Goal: Information Seeking & Learning: Learn about a topic

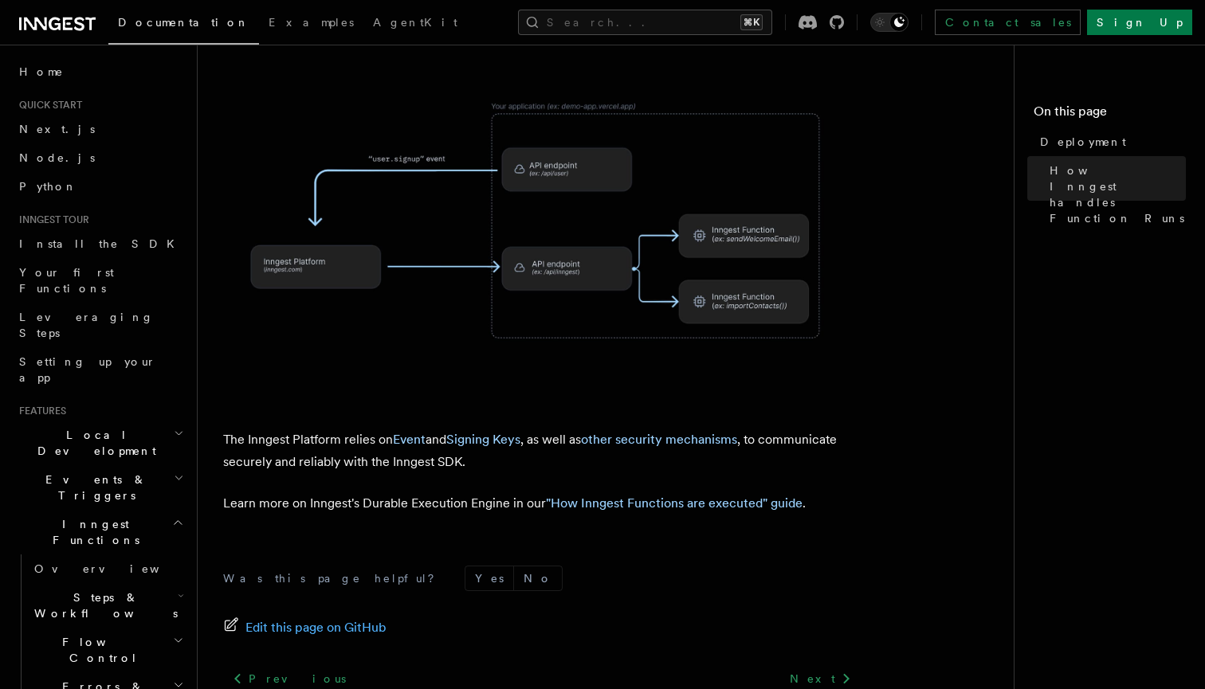
scroll to position [740, 0]
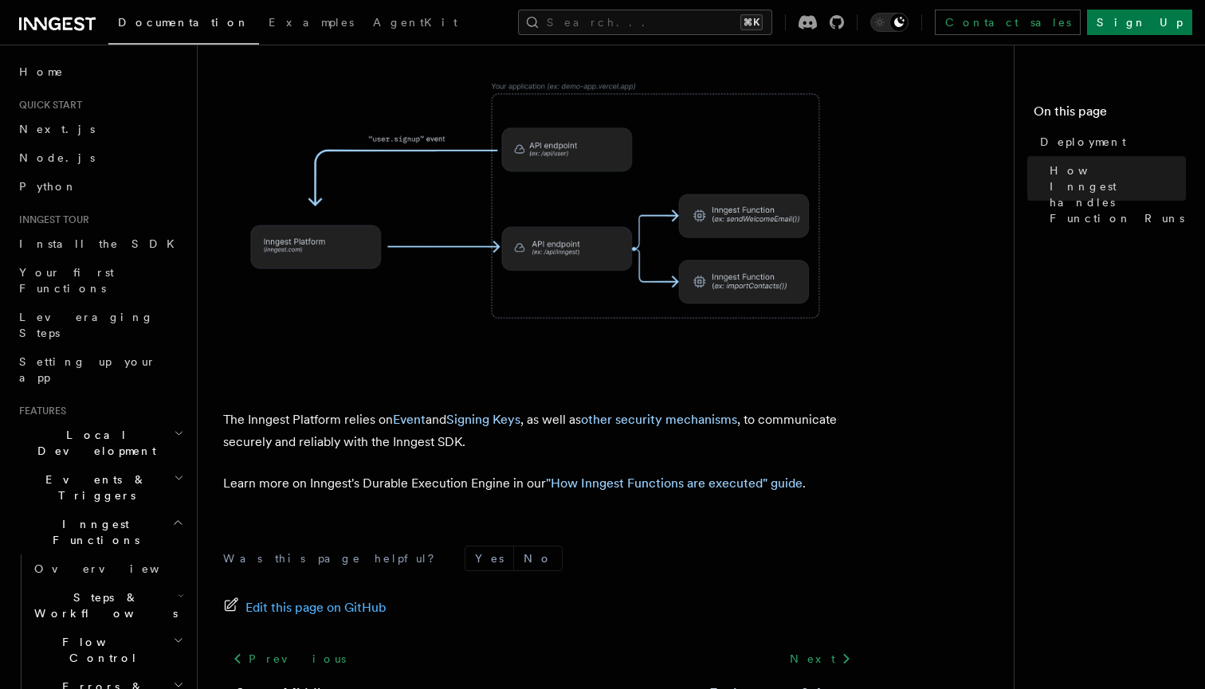
click at [821, 683] on link "Environments & Apps" at bounding box center [778, 694] width 139 height 22
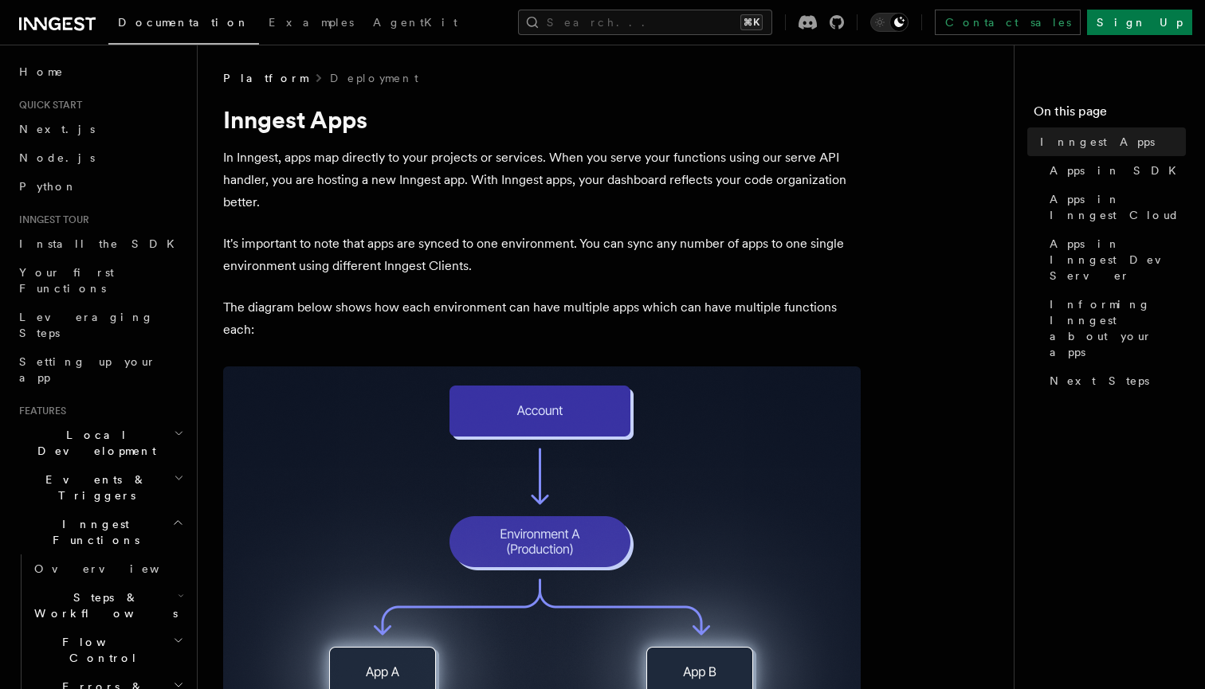
click at [556, 397] on img at bounding box center [541, 596] width 637 height 458
click at [560, 414] on img at bounding box center [541, 596] width 637 height 458
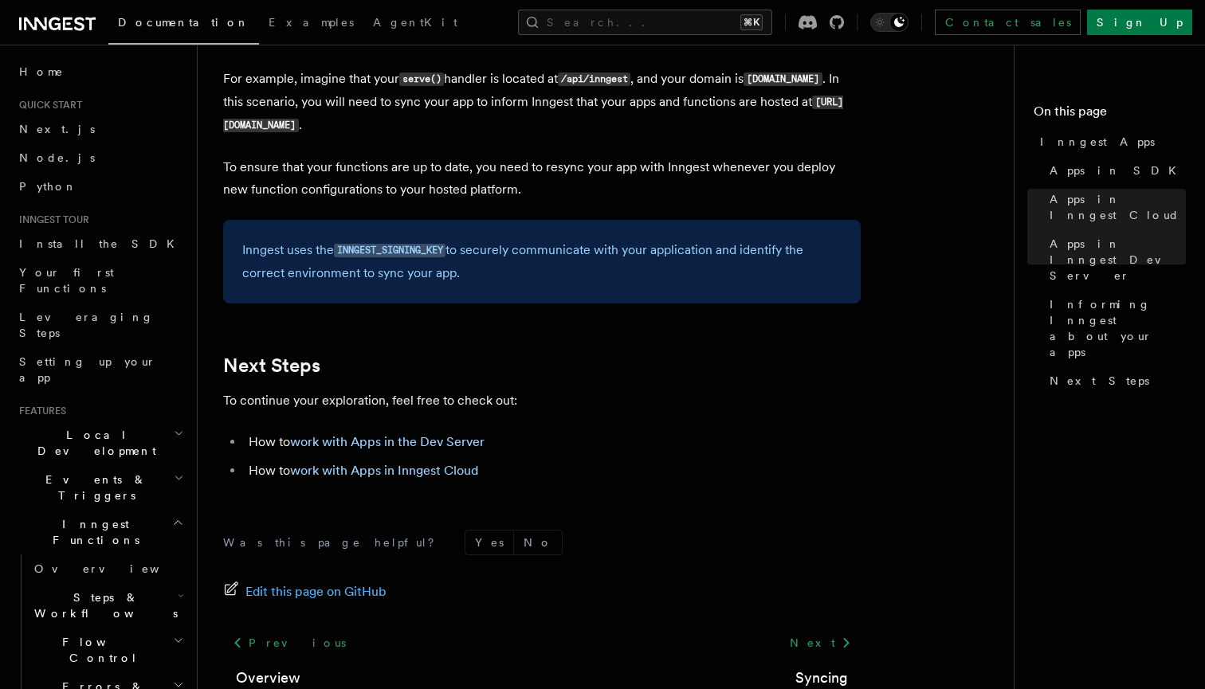
scroll to position [2606, 0]
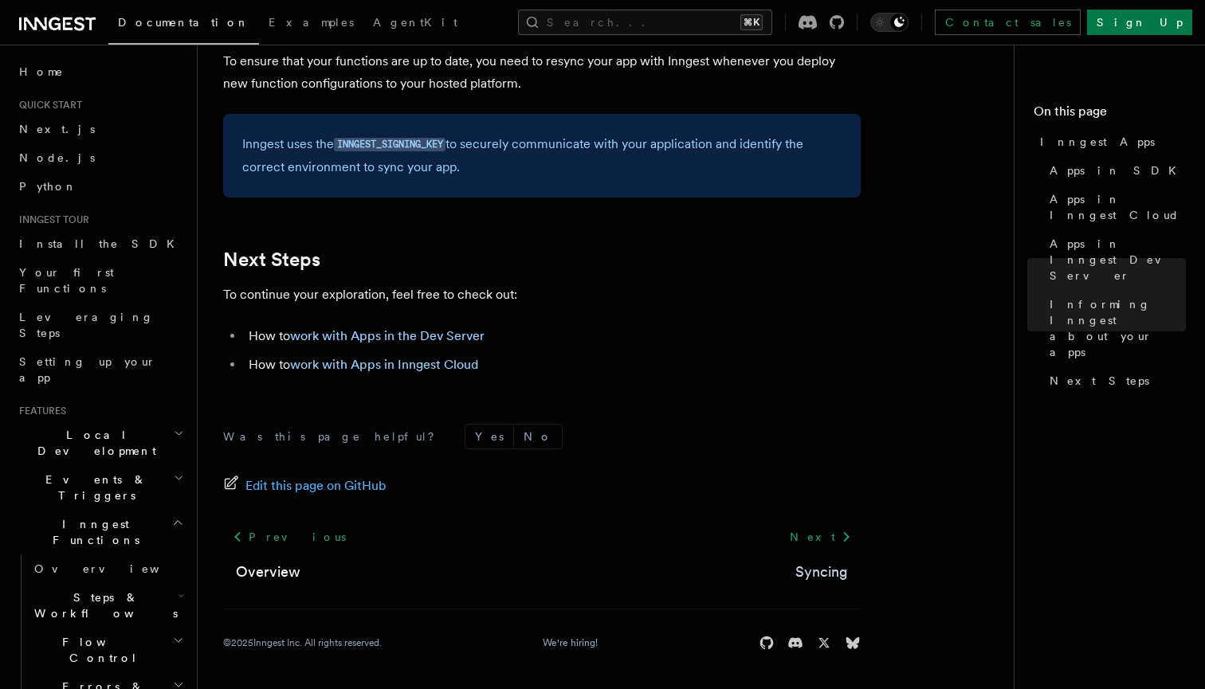
click at [829, 568] on link "Syncing" at bounding box center [821, 572] width 53 height 22
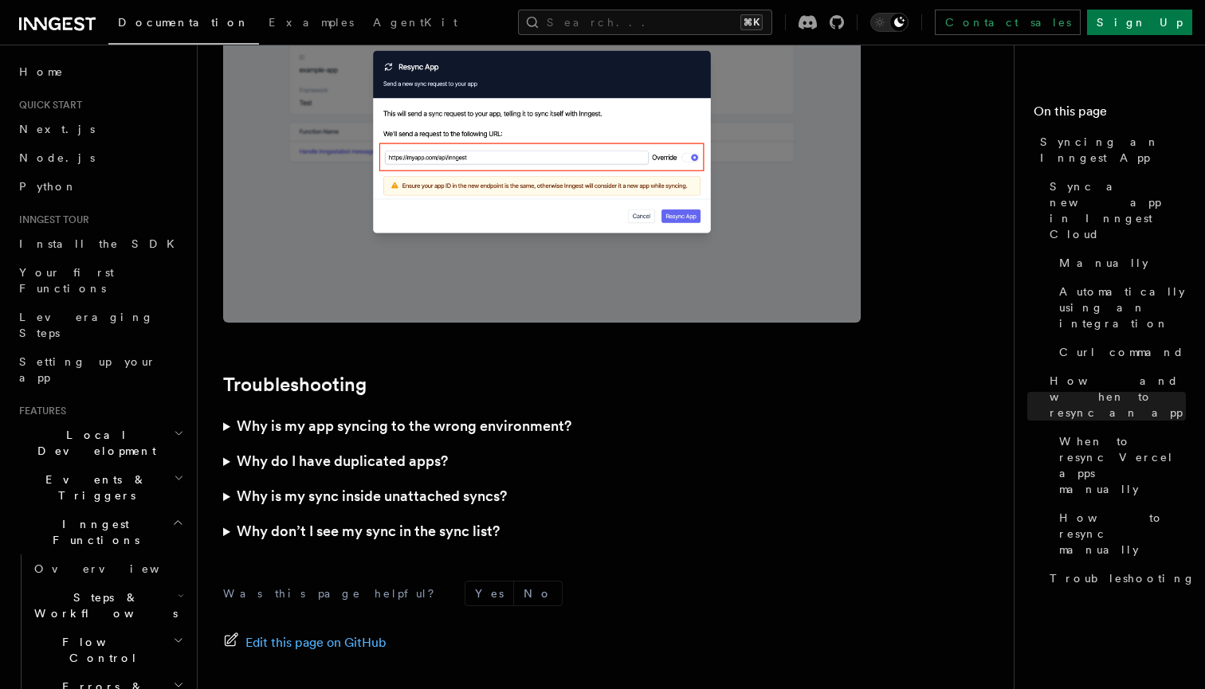
scroll to position [4604, 0]
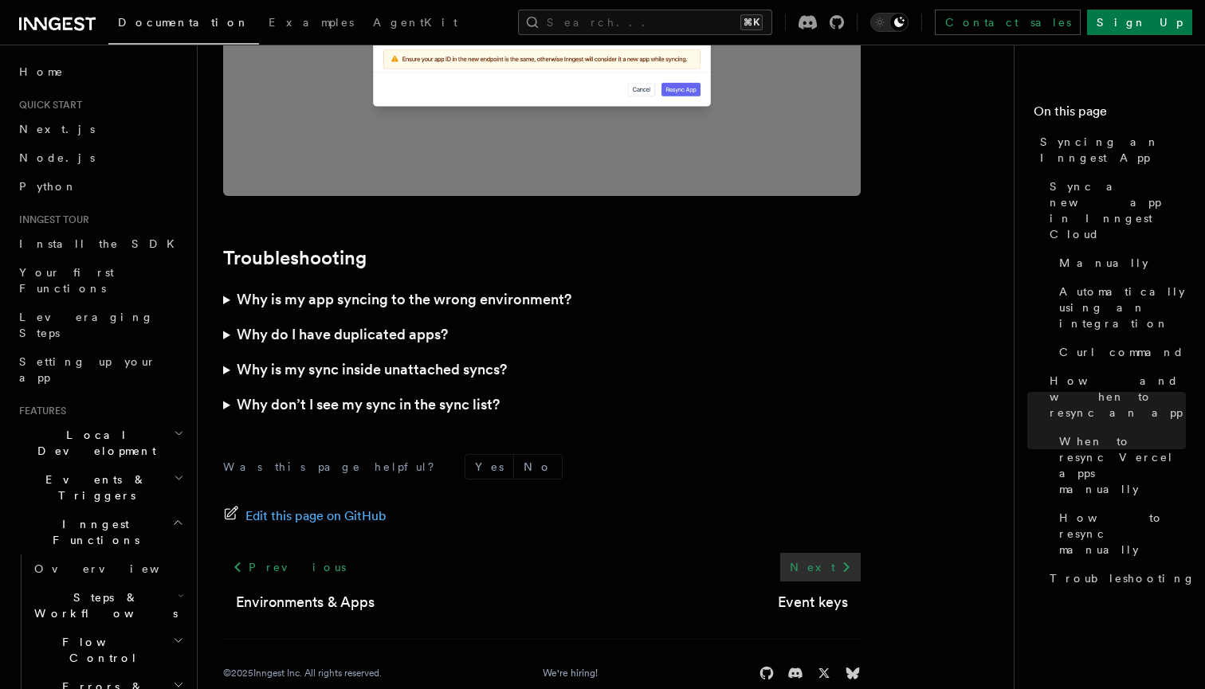
click at [826, 553] on link "Next" at bounding box center [820, 567] width 80 height 29
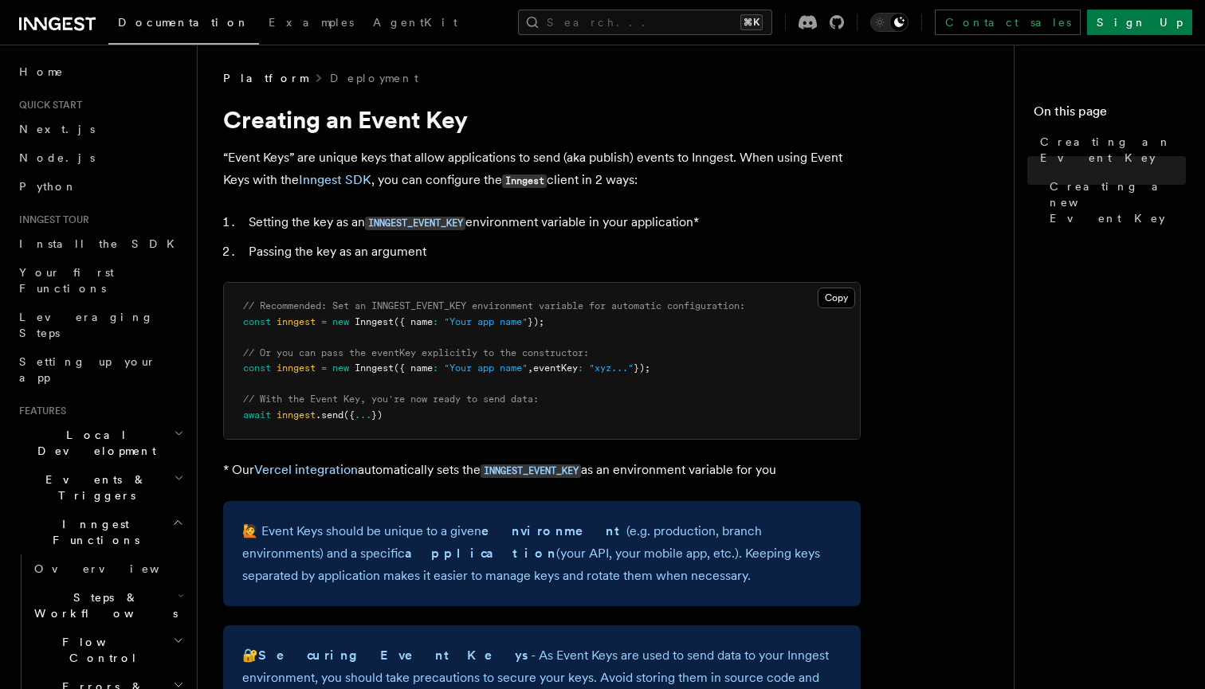
scroll to position [1111, 0]
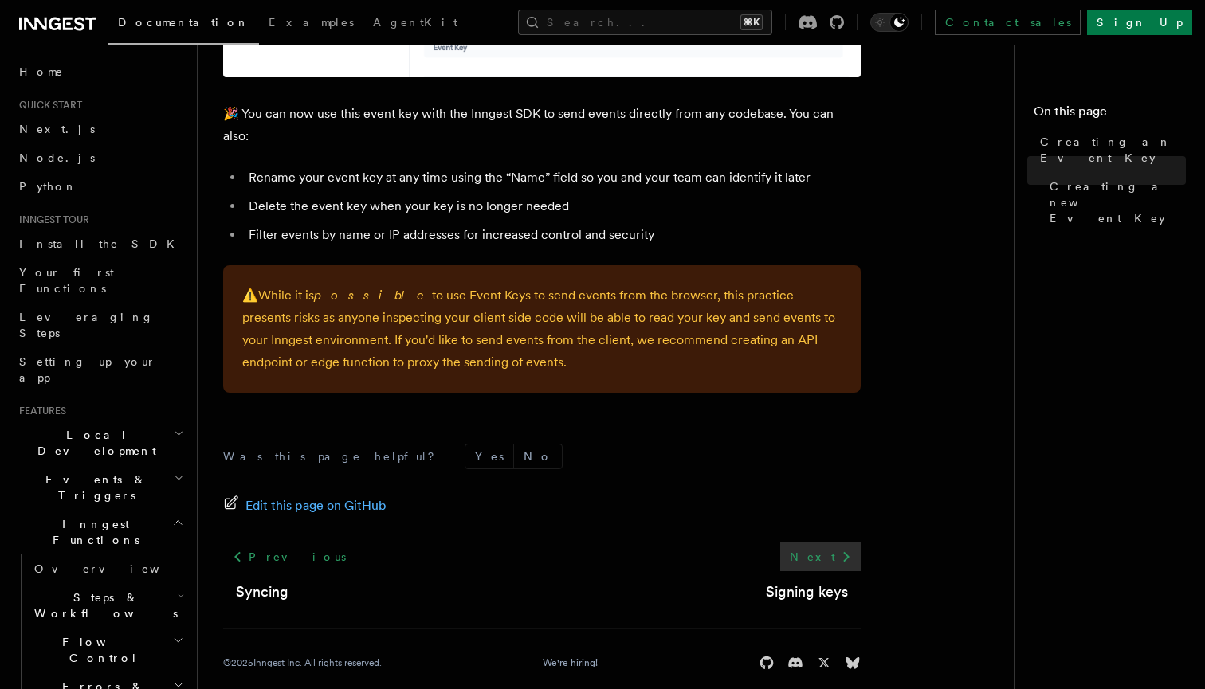
click at [836, 549] on link "Next" at bounding box center [820, 557] width 80 height 29
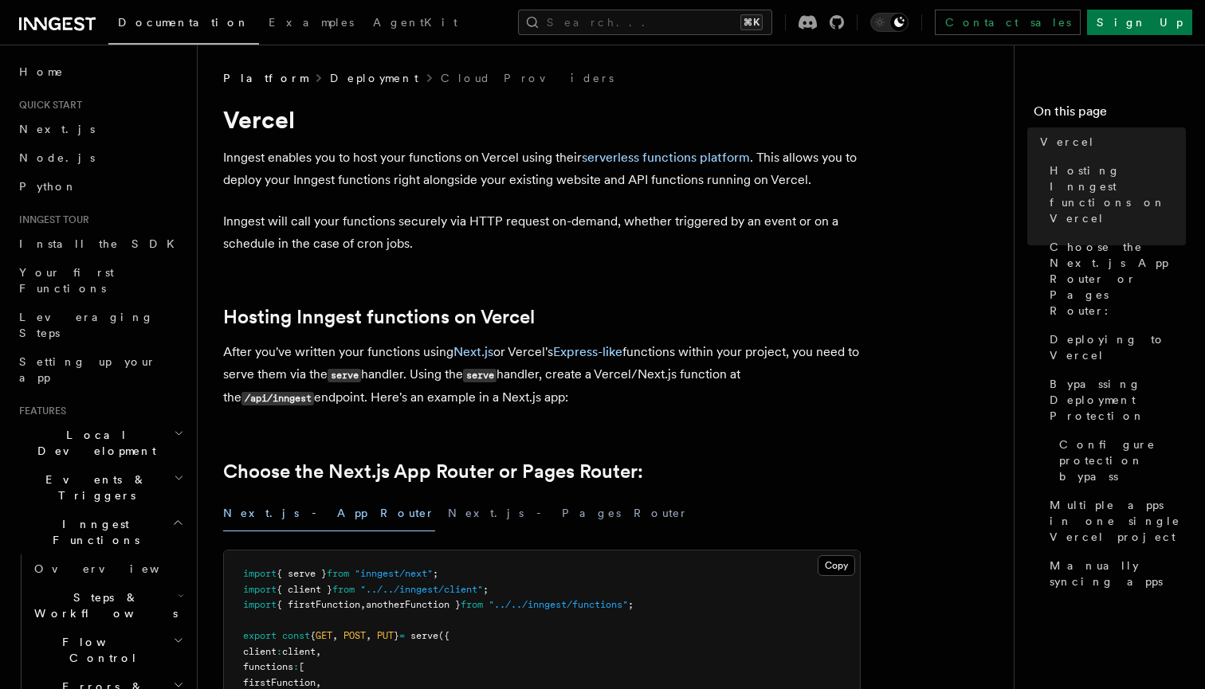
click at [330, 81] on link "Deployment" at bounding box center [374, 78] width 88 height 16
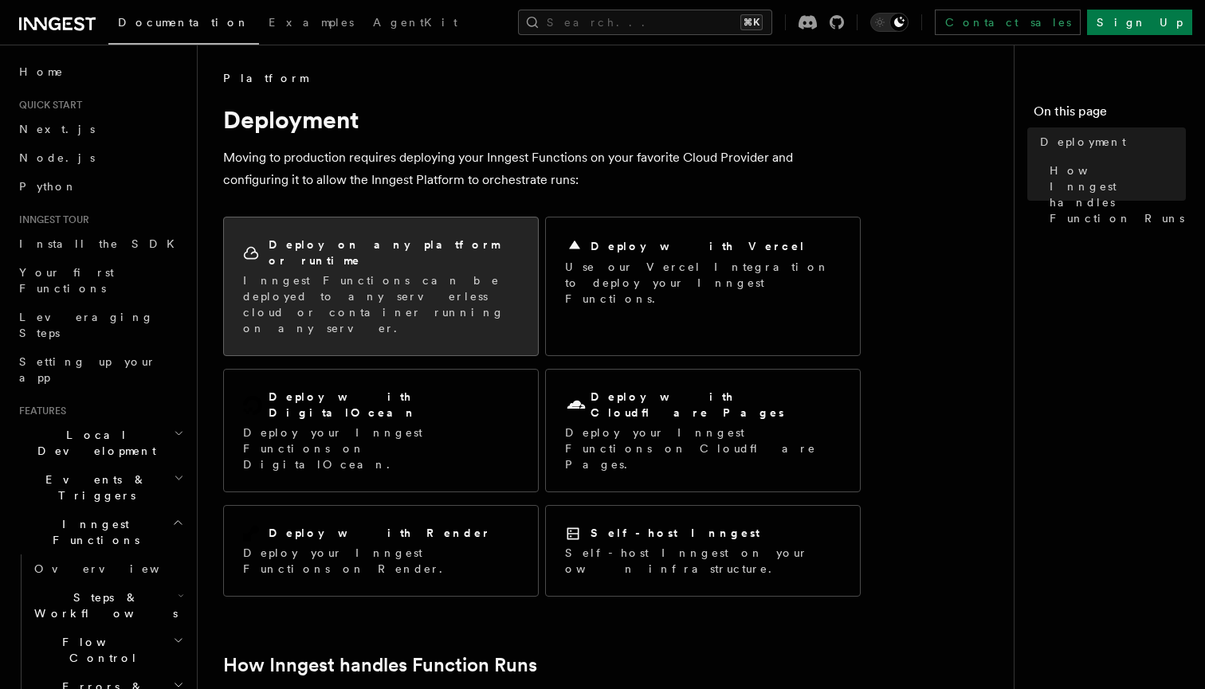
click at [459, 282] on p "Inngest Functions can be deployed to any serverless cloud or container running …" at bounding box center [381, 305] width 276 height 64
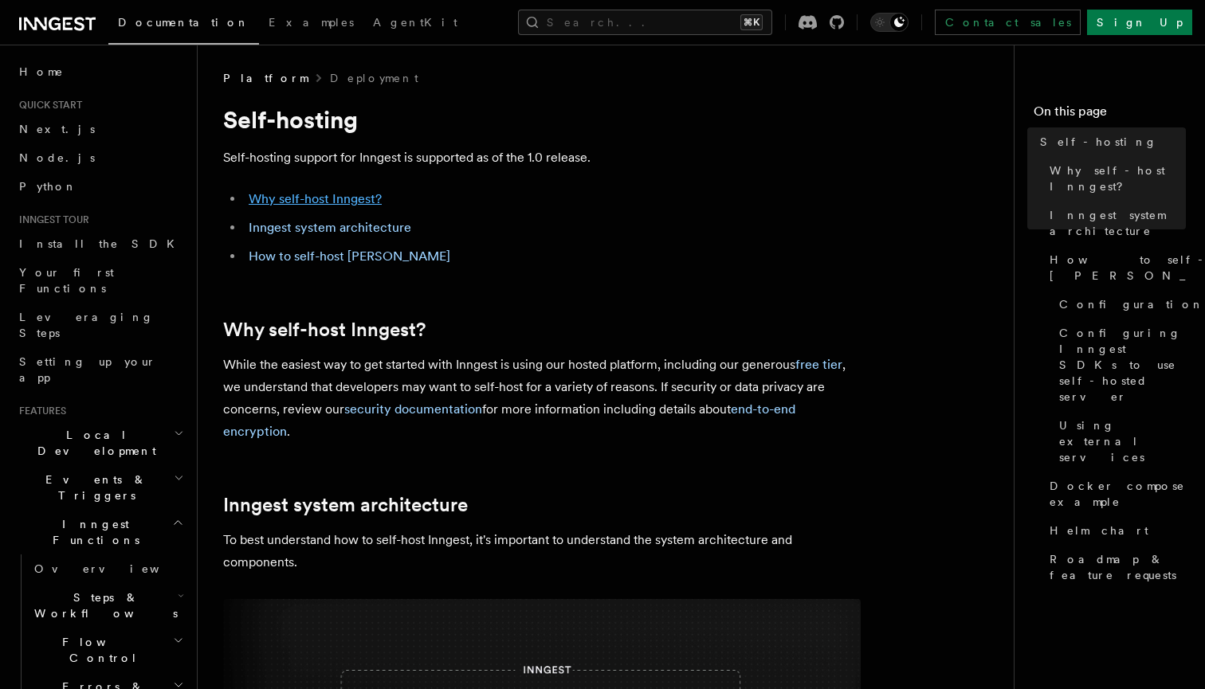
click at [346, 201] on link "Why self-host Inngest?" at bounding box center [315, 198] width 133 height 15
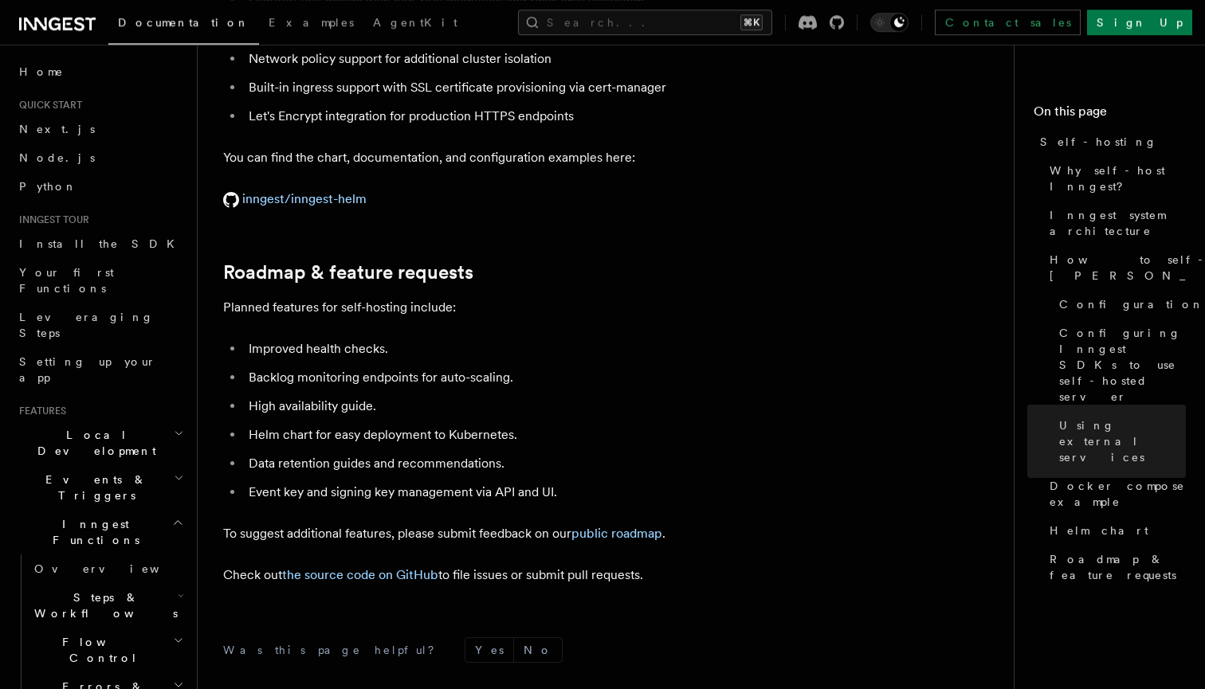
scroll to position [5980, 0]
click at [388, 480] on li "Event key and signing key management via API and UI." at bounding box center [552, 491] width 617 height 22
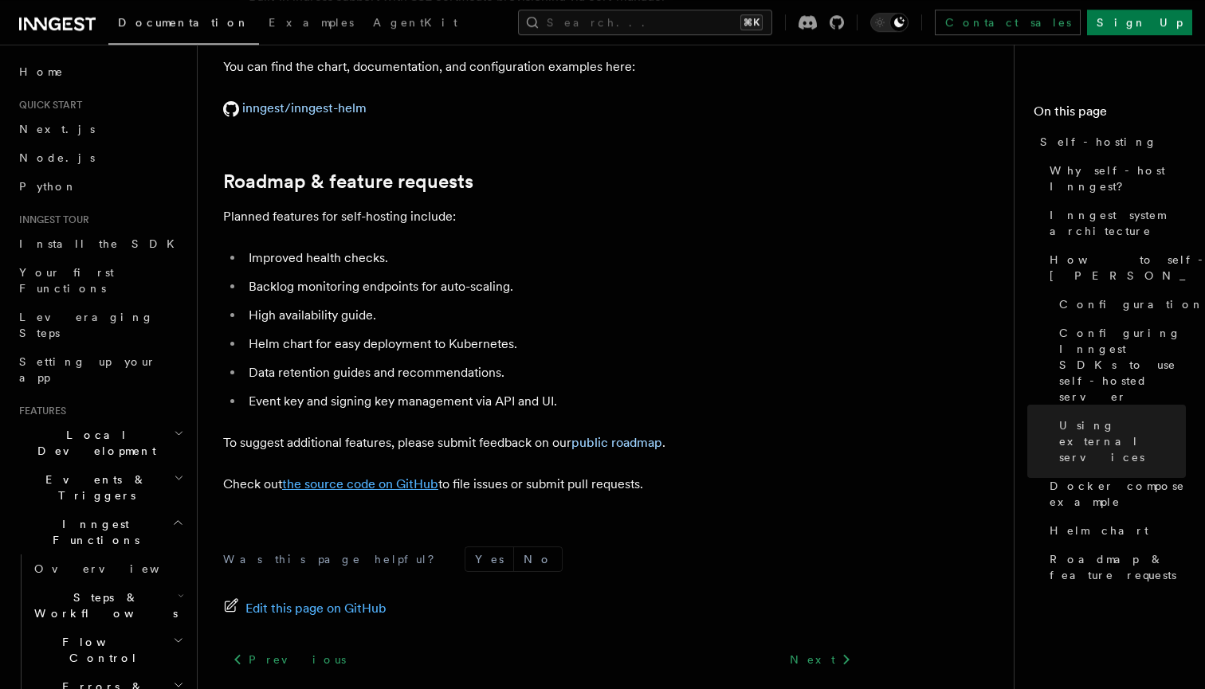
scroll to position [6162, 0]
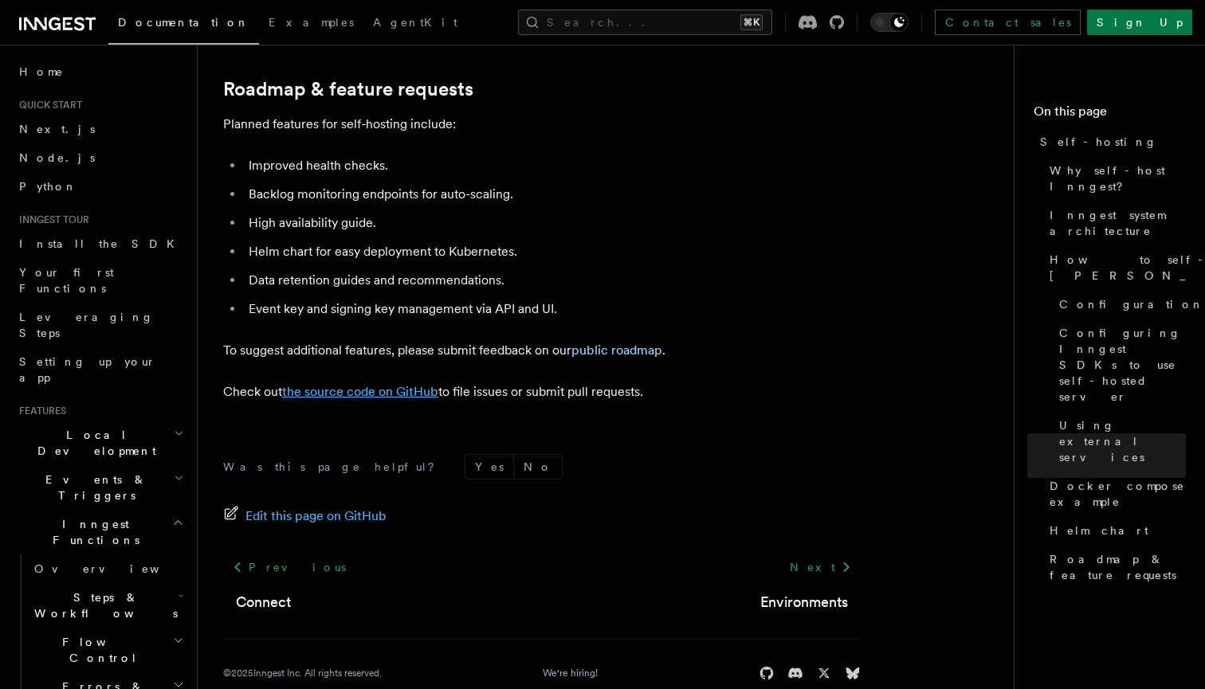
click at [402, 384] on link "the source code on GitHub" at bounding box center [360, 391] width 156 height 15
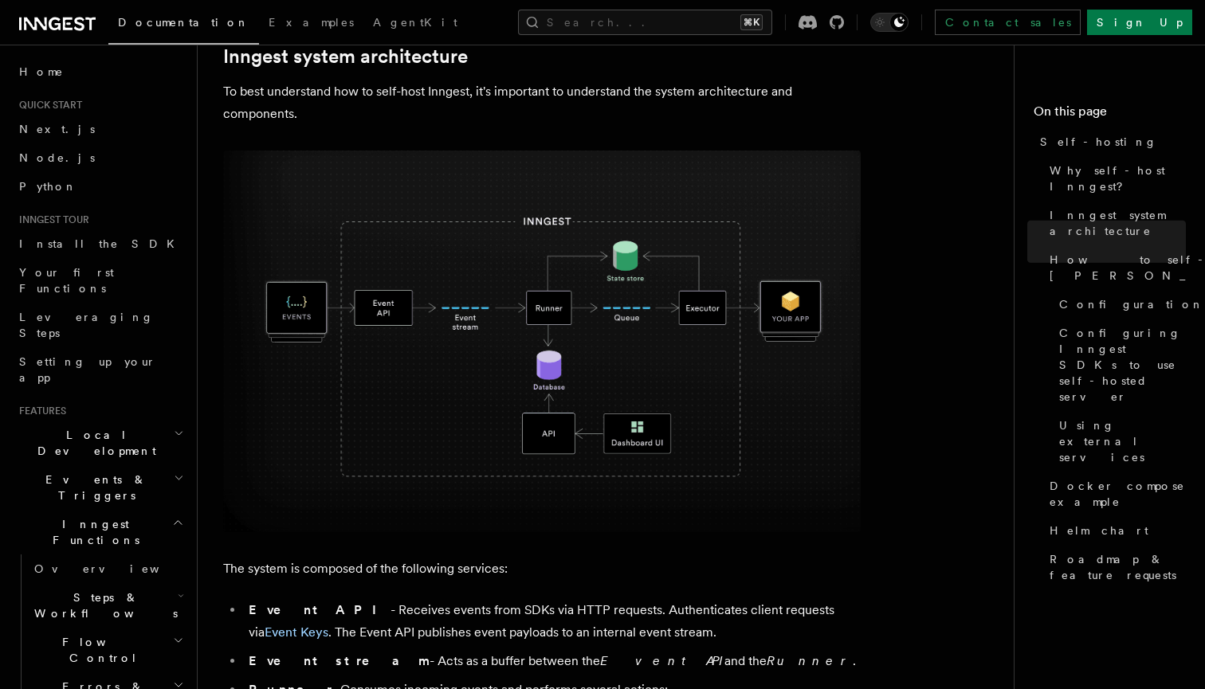
scroll to position [0, 0]
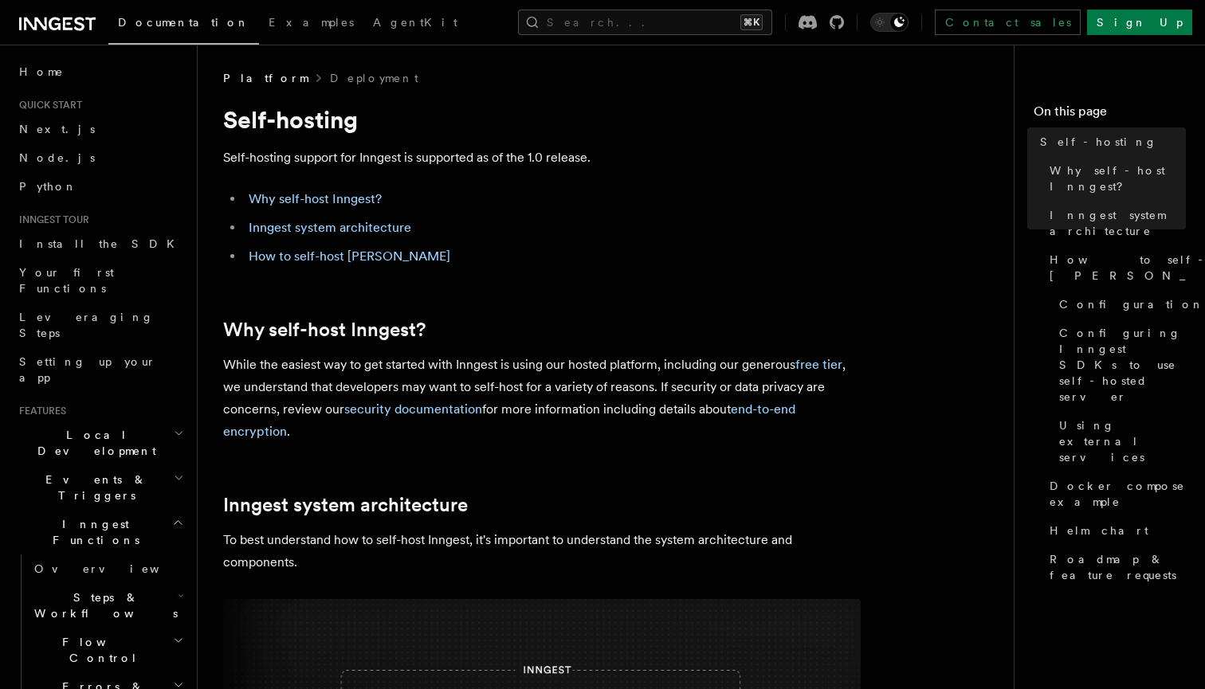
click at [1062, 142] on span "Self-hosting" at bounding box center [1098, 142] width 117 height 16
